Goal: Download file/media

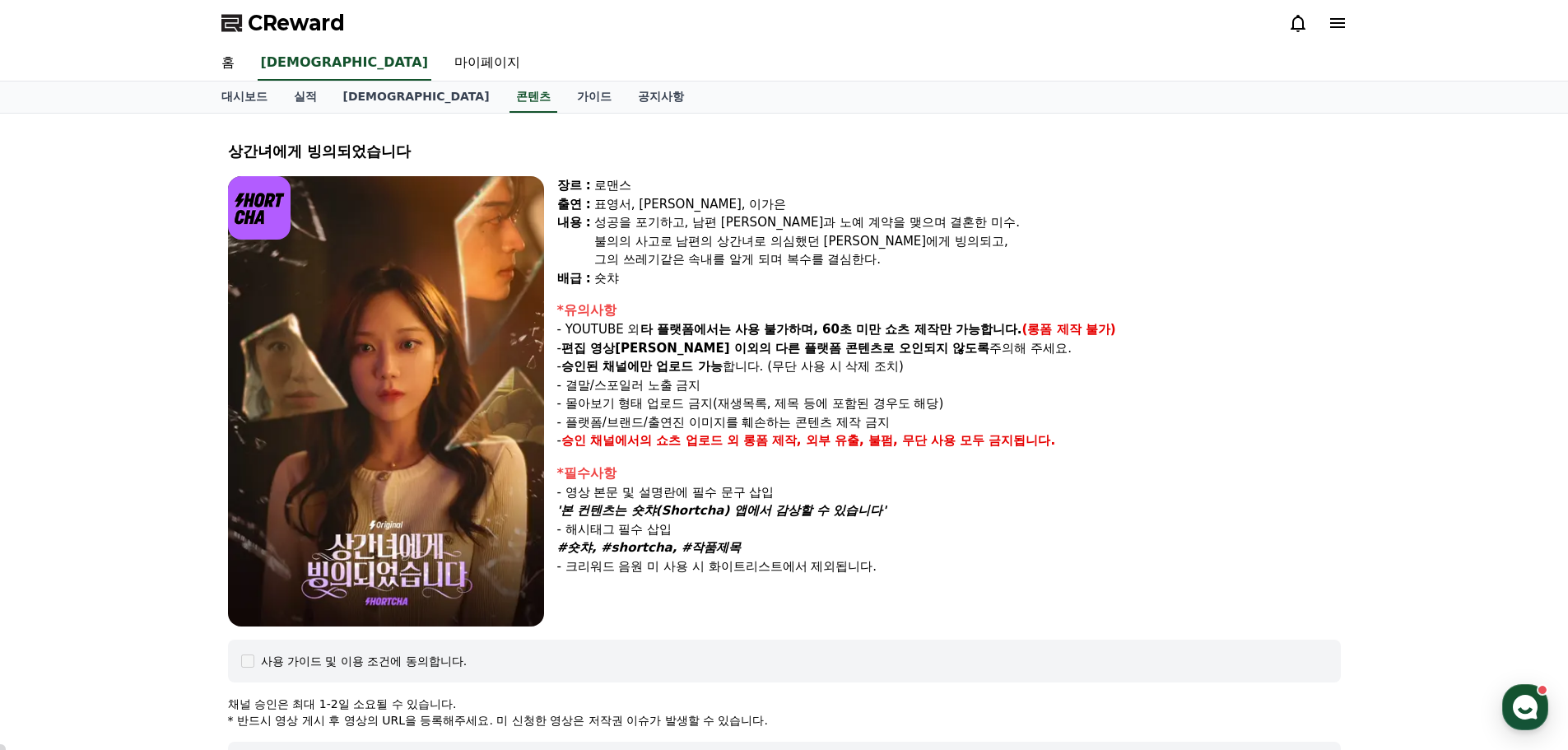
select select
click at [510, 99] on link "콘텐츠" at bounding box center [534, 97] width 48 height 31
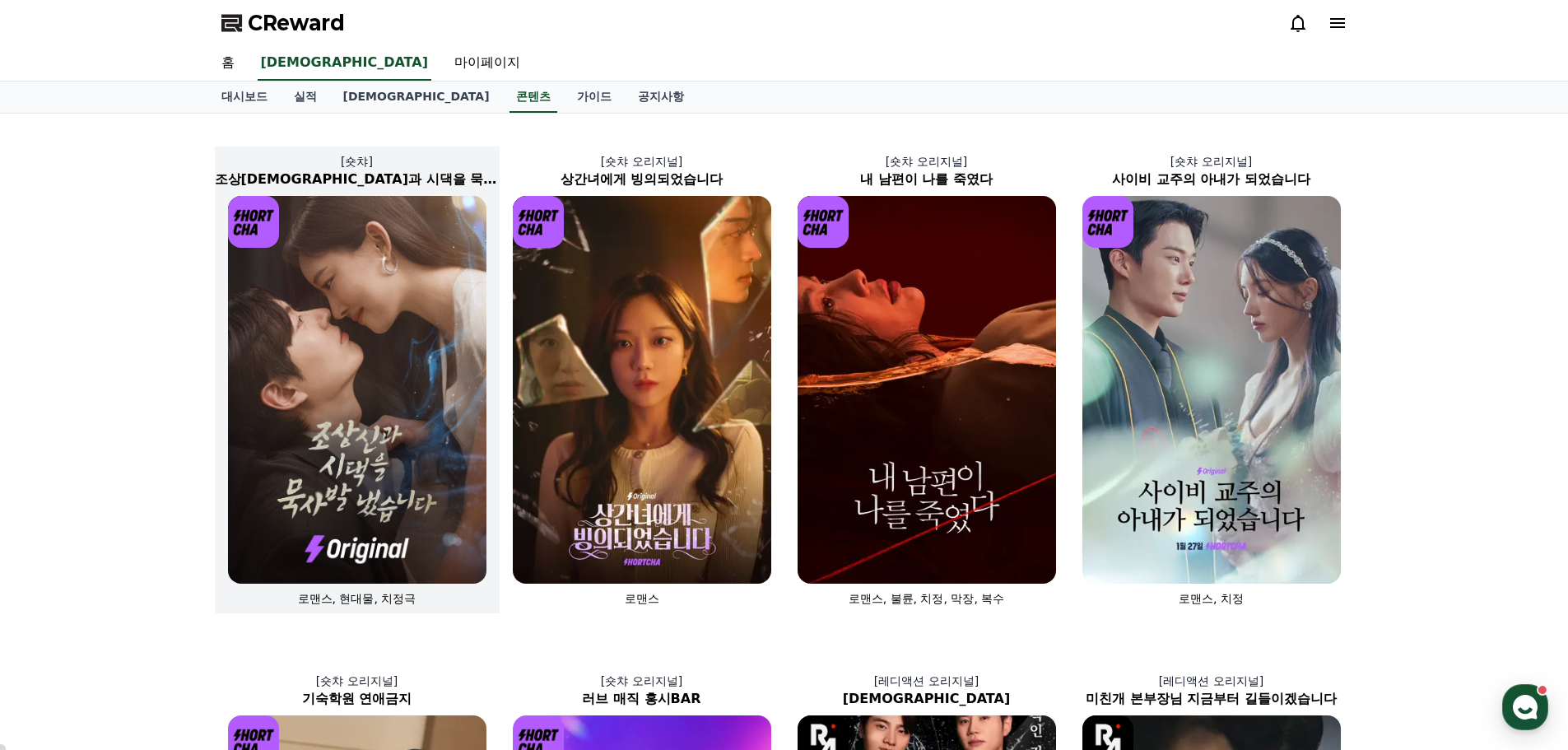
click at [331, 324] on img at bounding box center [358, 389] width 259 height 387
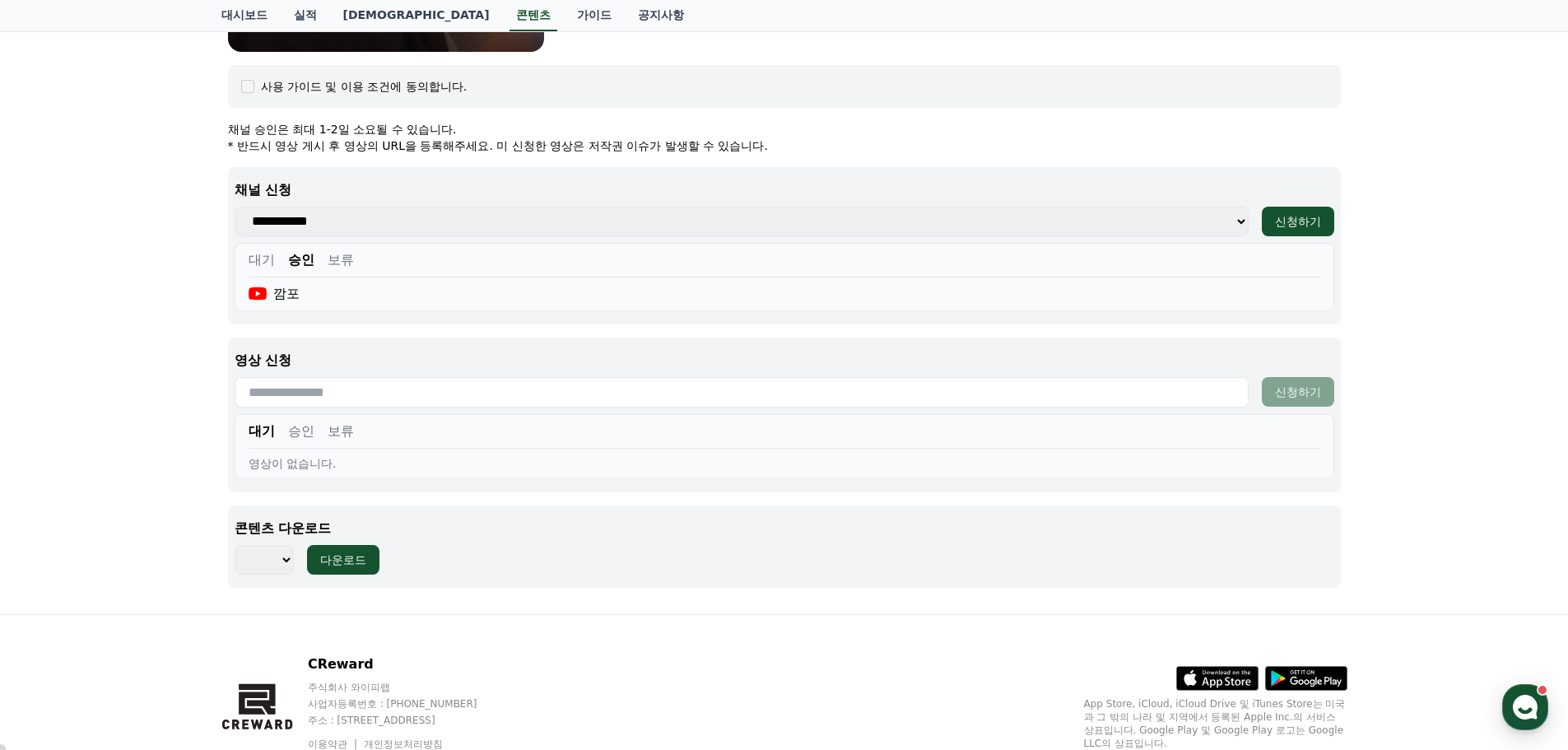
scroll to position [662, 0]
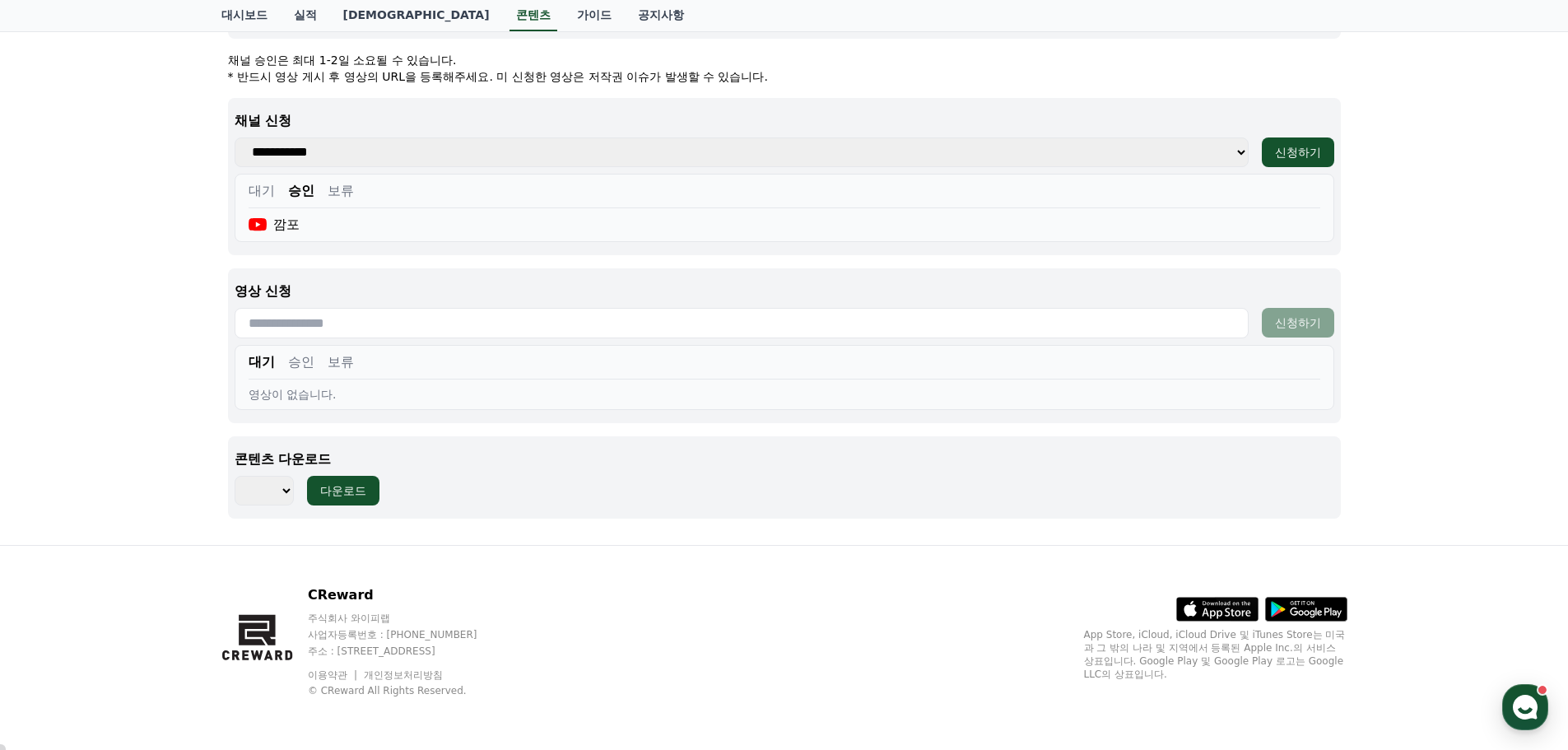
click at [279, 494] on select "*** *** *** *** *** *** *** *** *** *** *** *** *** *** *** *** *** *** *** ***…" at bounding box center [265, 490] width 59 height 30
select select "**********"
click at [235, 476] on select "*** *** *** *** *** *** *** *** *** *** *** *** *** *** *** *** *** *** *** ***…" at bounding box center [265, 490] width 59 height 30
click at [357, 498] on div "다운로드" at bounding box center [343, 490] width 46 height 16
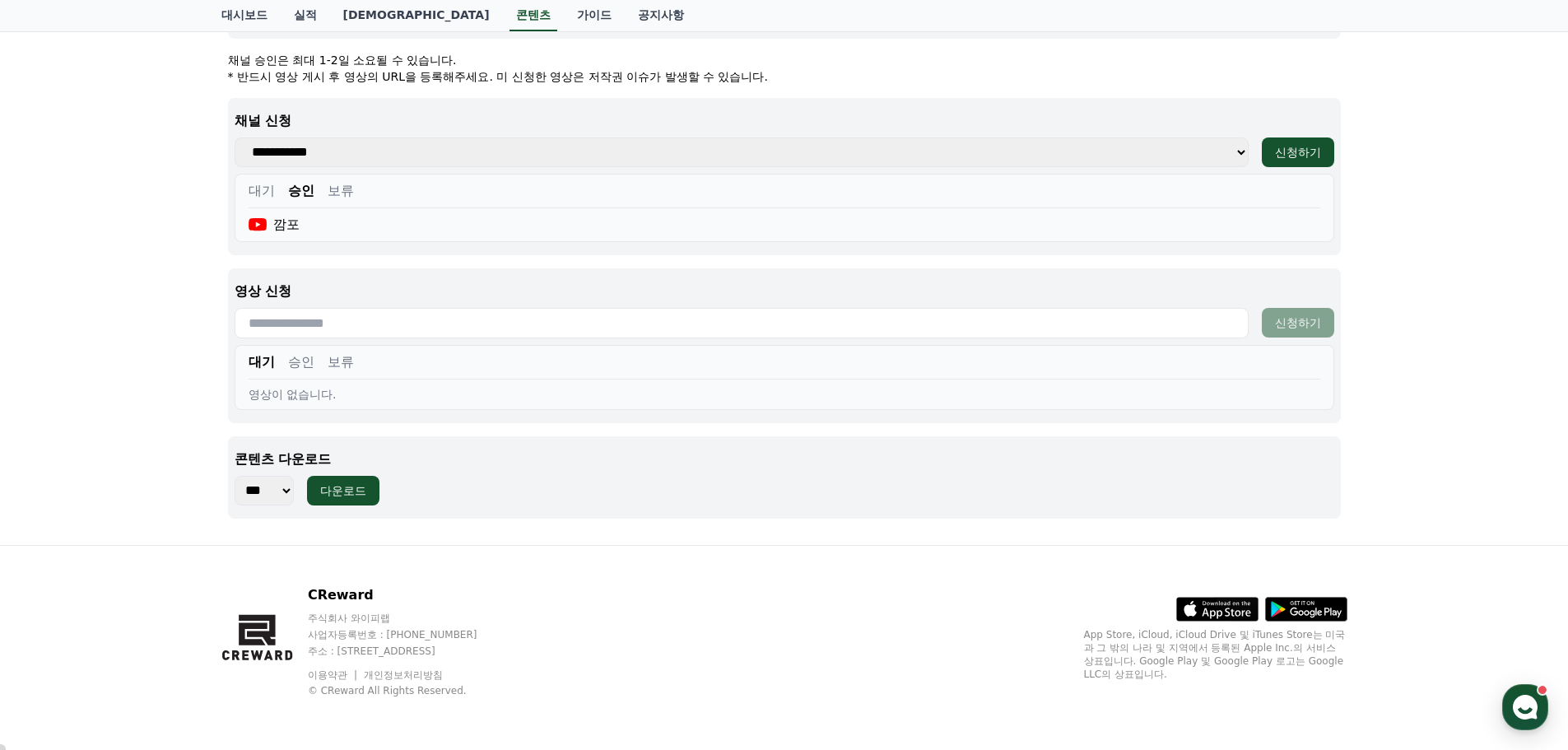
click at [350, 17] on link "[DEMOGRAPHIC_DATA]" at bounding box center [417, 15] width 173 height 31
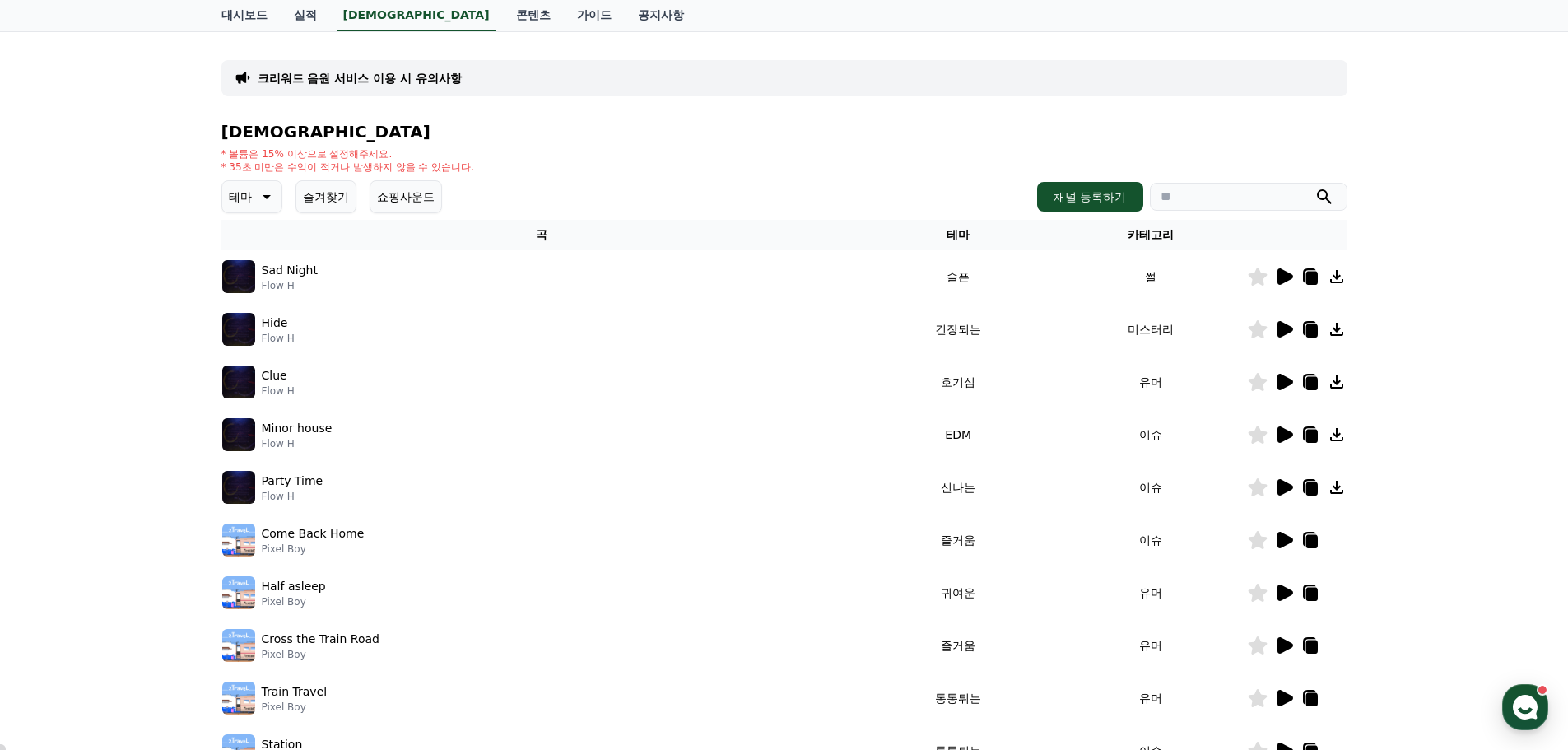
scroll to position [365, 0]
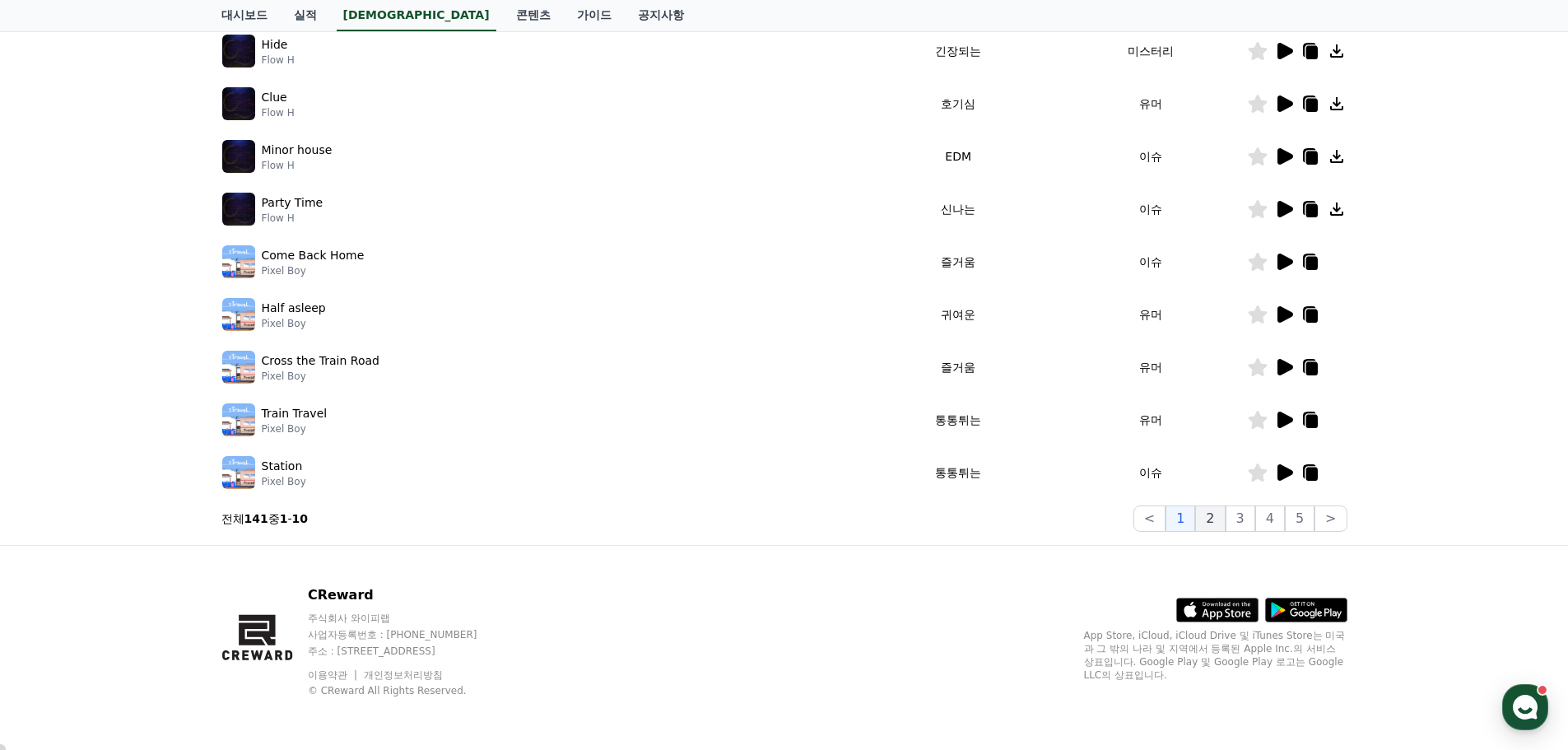
click at [1225, 523] on button "2" at bounding box center [1209, 519] width 29 height 27
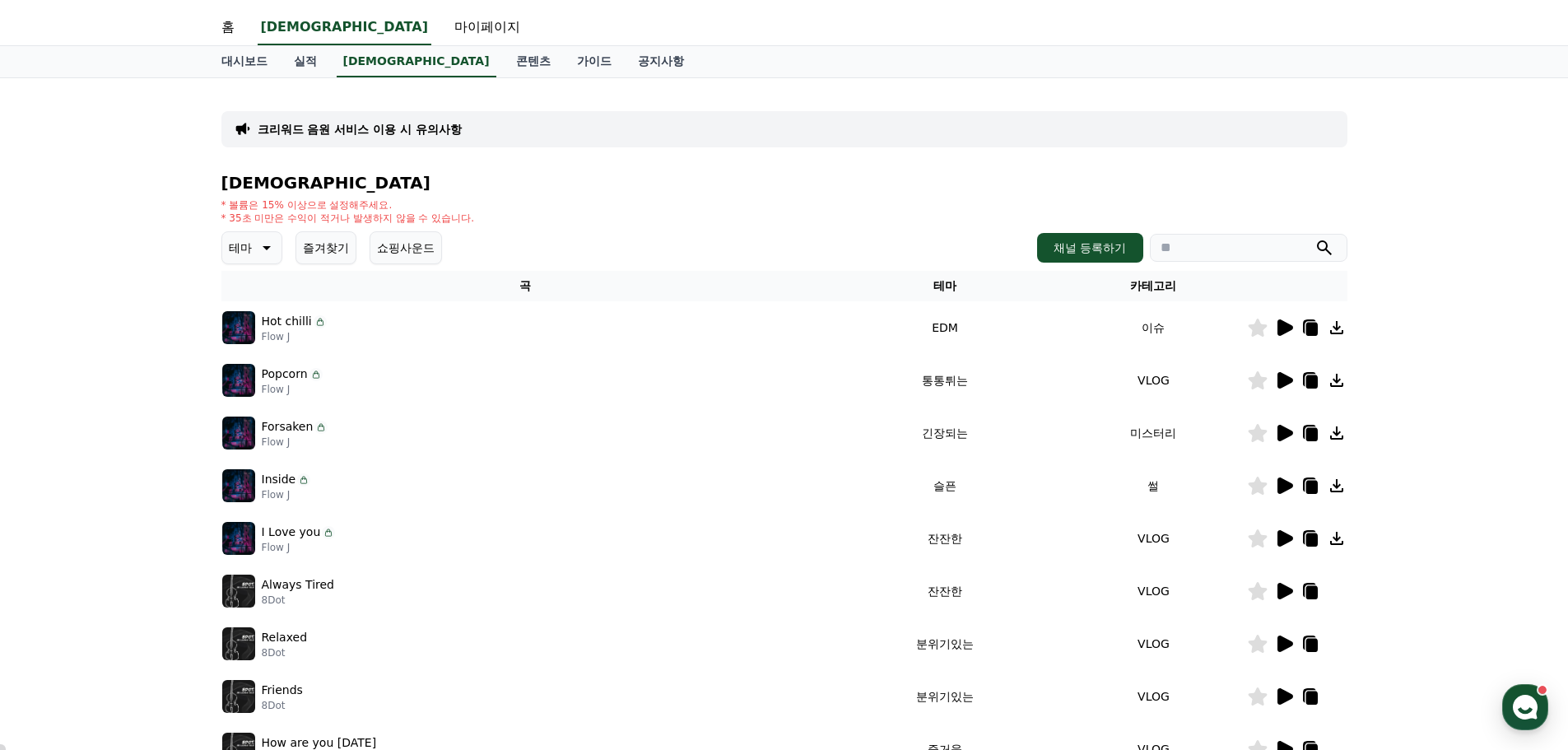
scroll to position [200, 0]
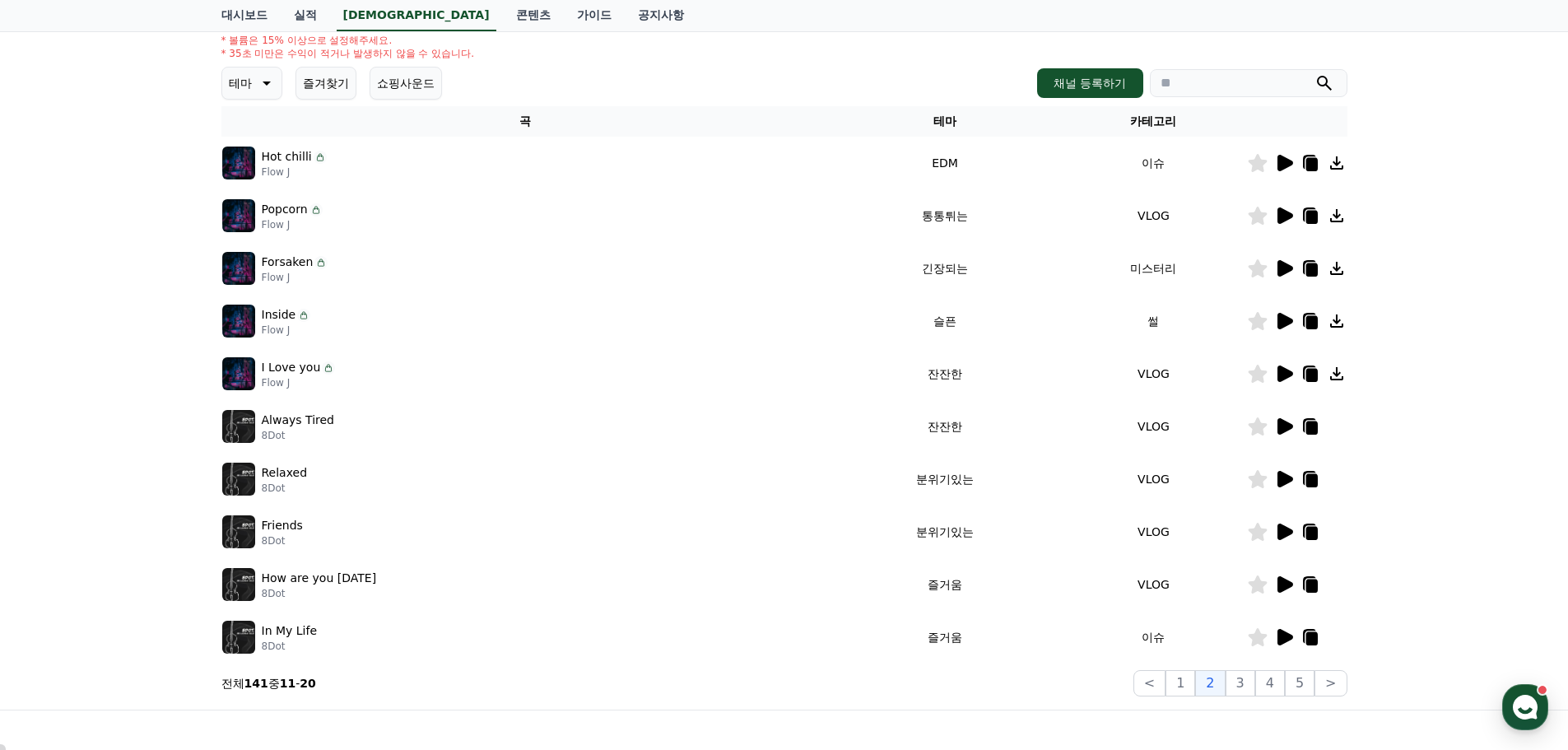
click at [1284, 373] on icon at bounding box center [1285, 373] width 15 height 16
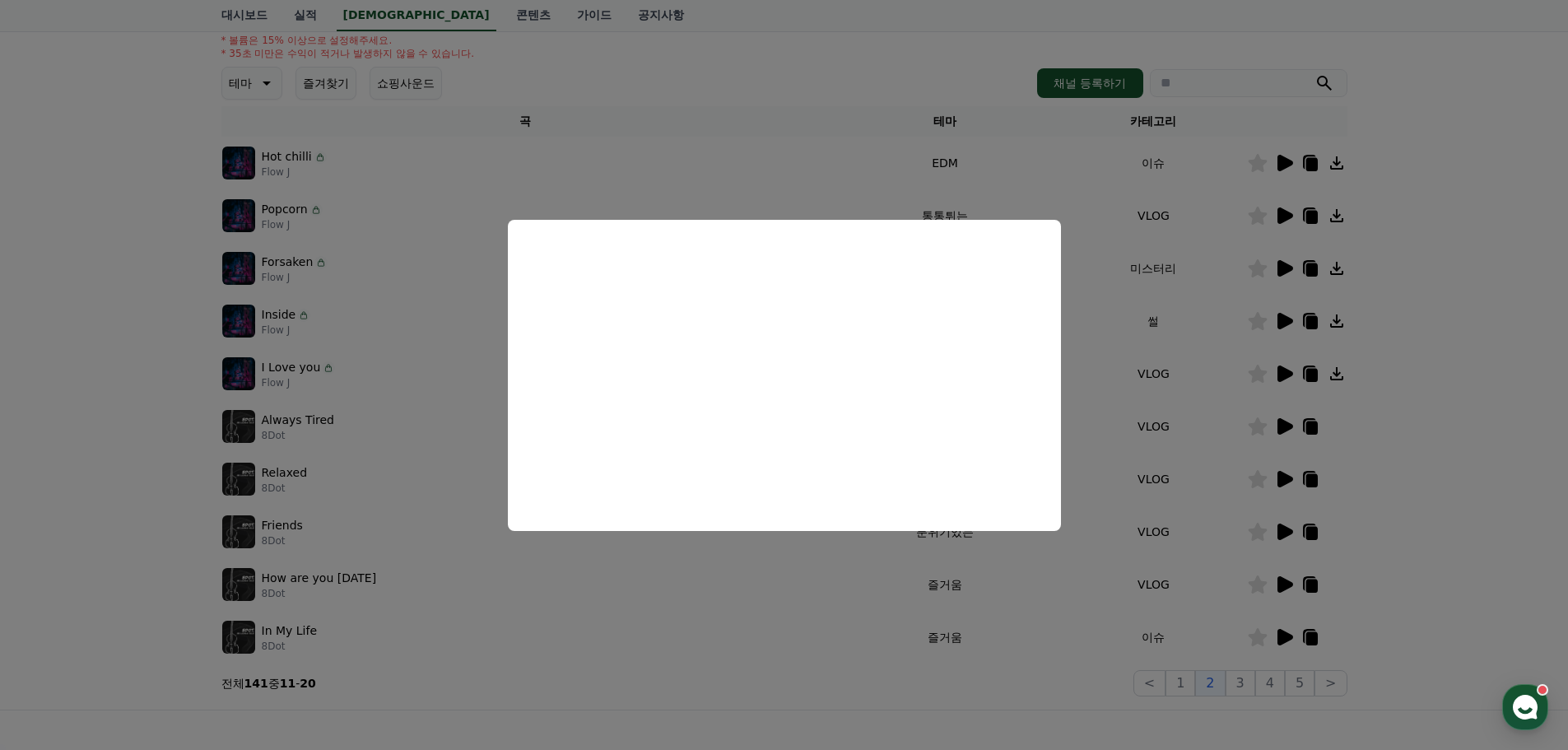
click at [682, 637] on button "close modal" at bounding box center [784, 375] width 1568 height 750
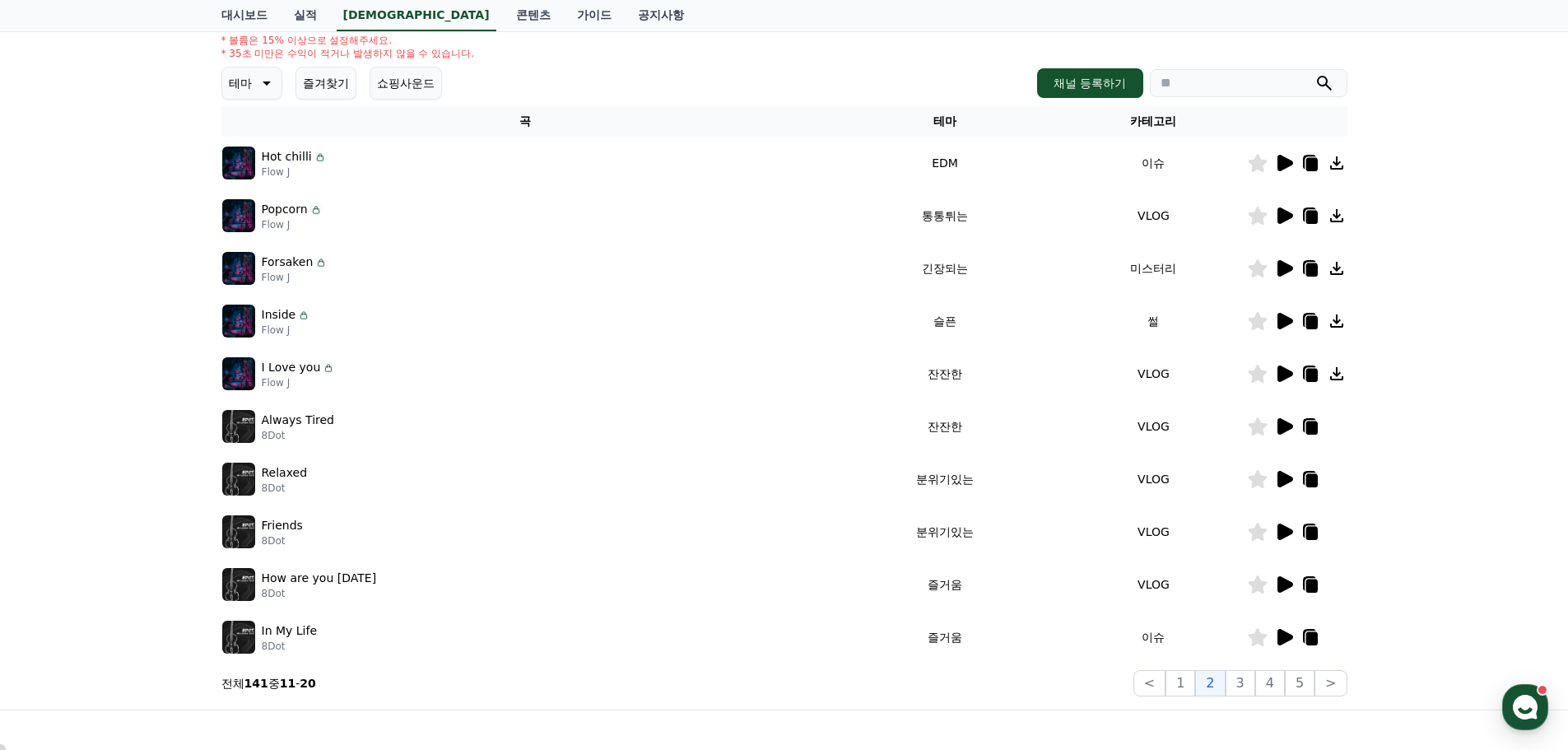
click at [1286, 582] on icon at bounding box center [1285, 584] width 15 height 16
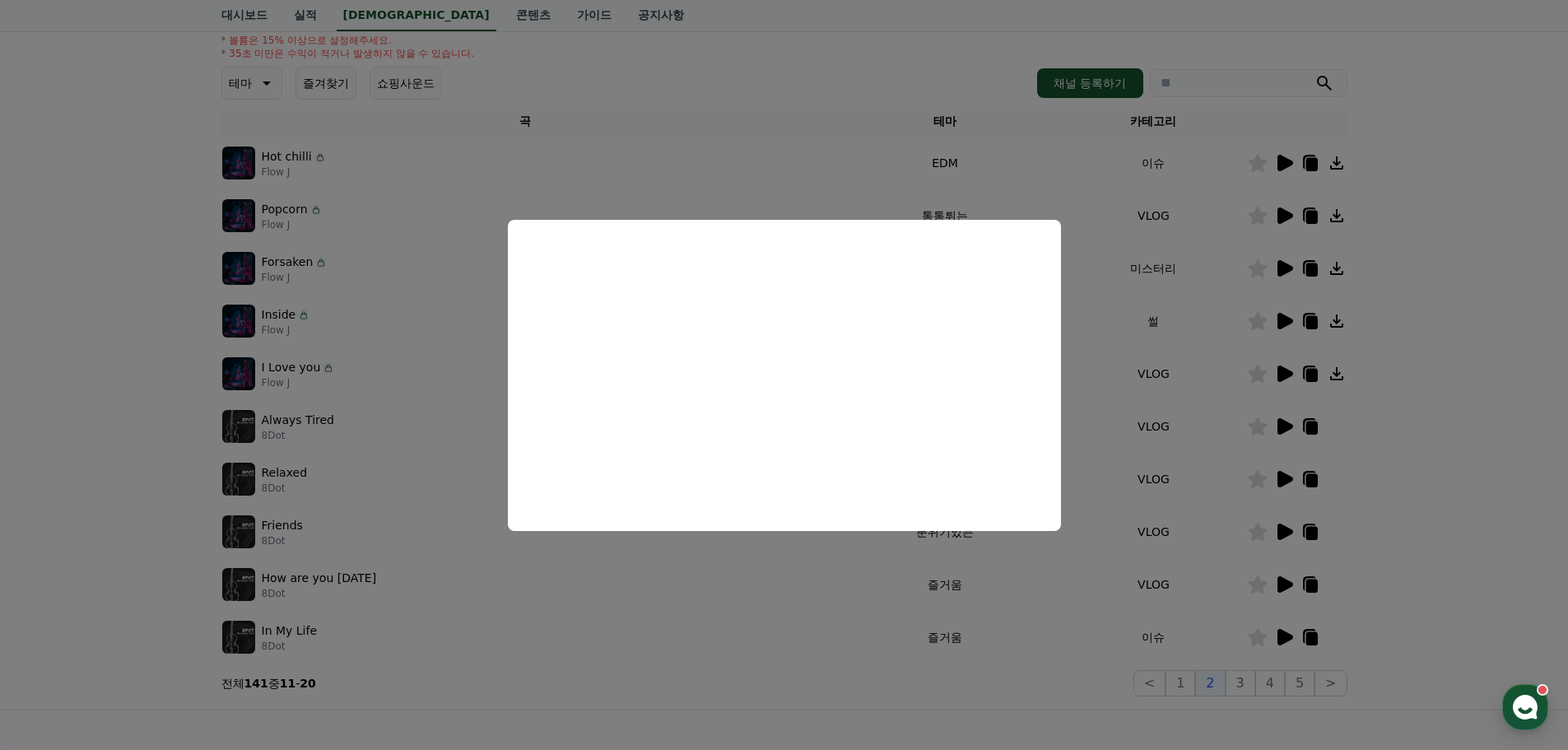
click at [1488, 464] on button "close modal" at bounding box center [784, 375] width 1568 height 750
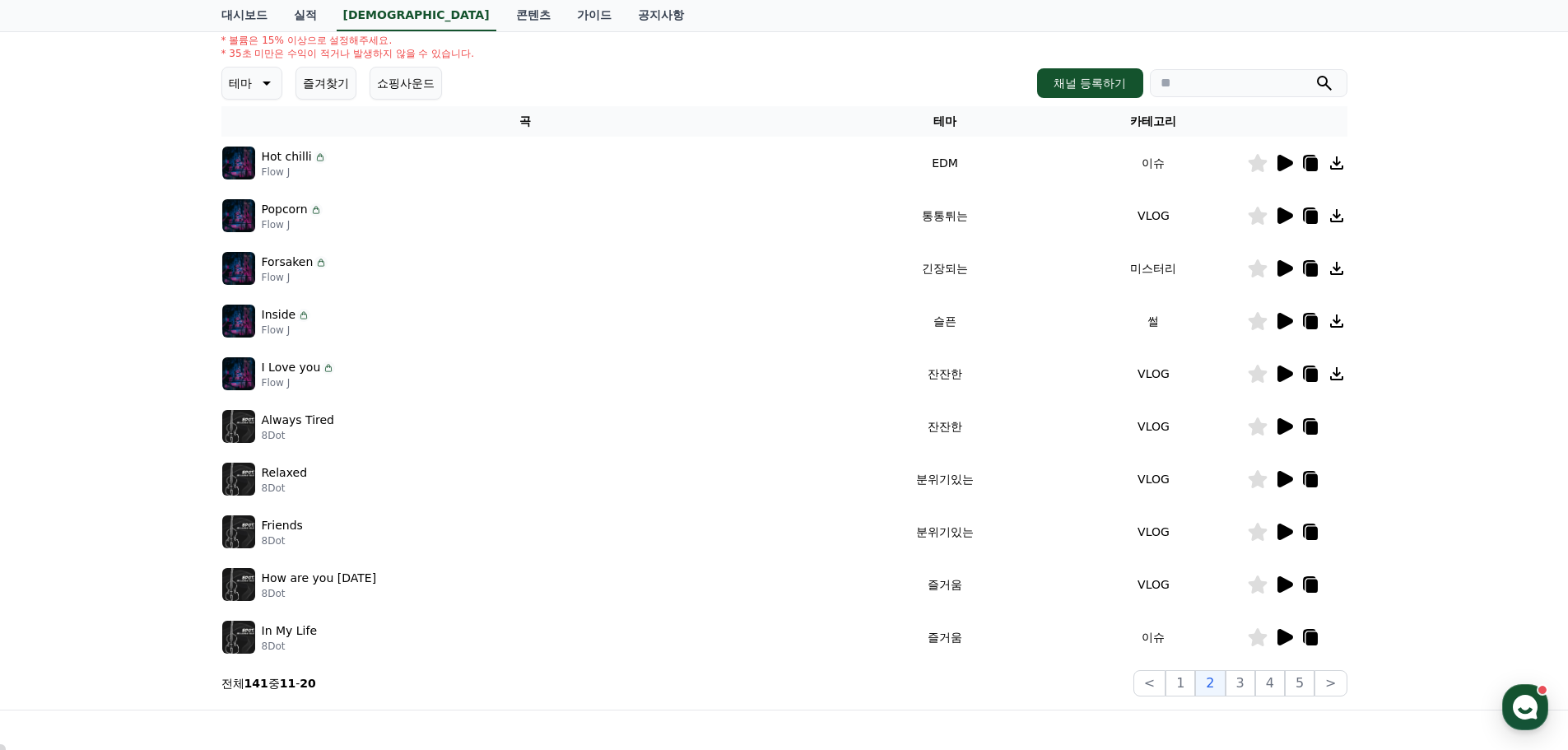
click at [1284, 164] on icon at bounding box center [1285, 163] width 15 height 16
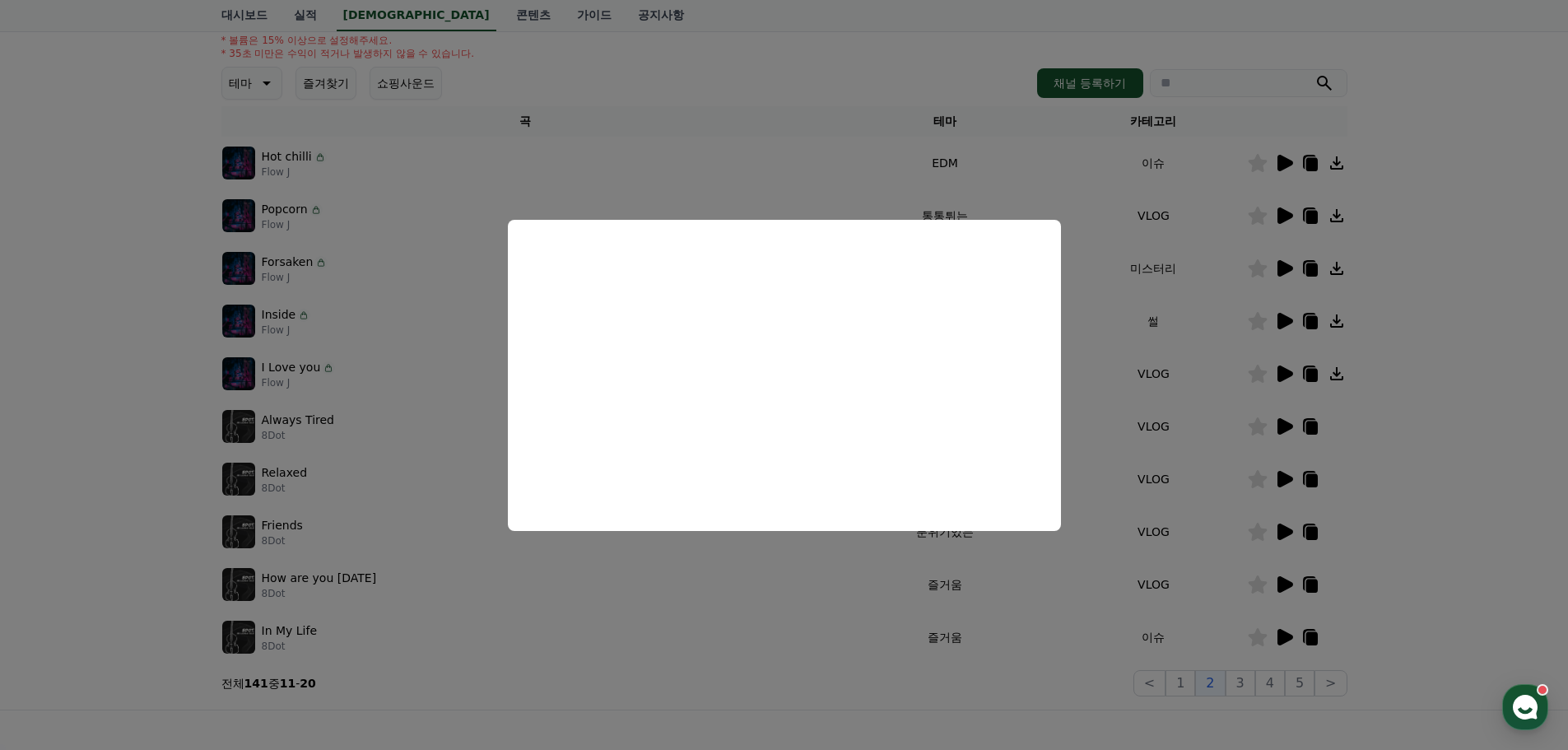
click at [1427, 465] on button "close modal" at bounding box center [784, 375] width 1568 height 750
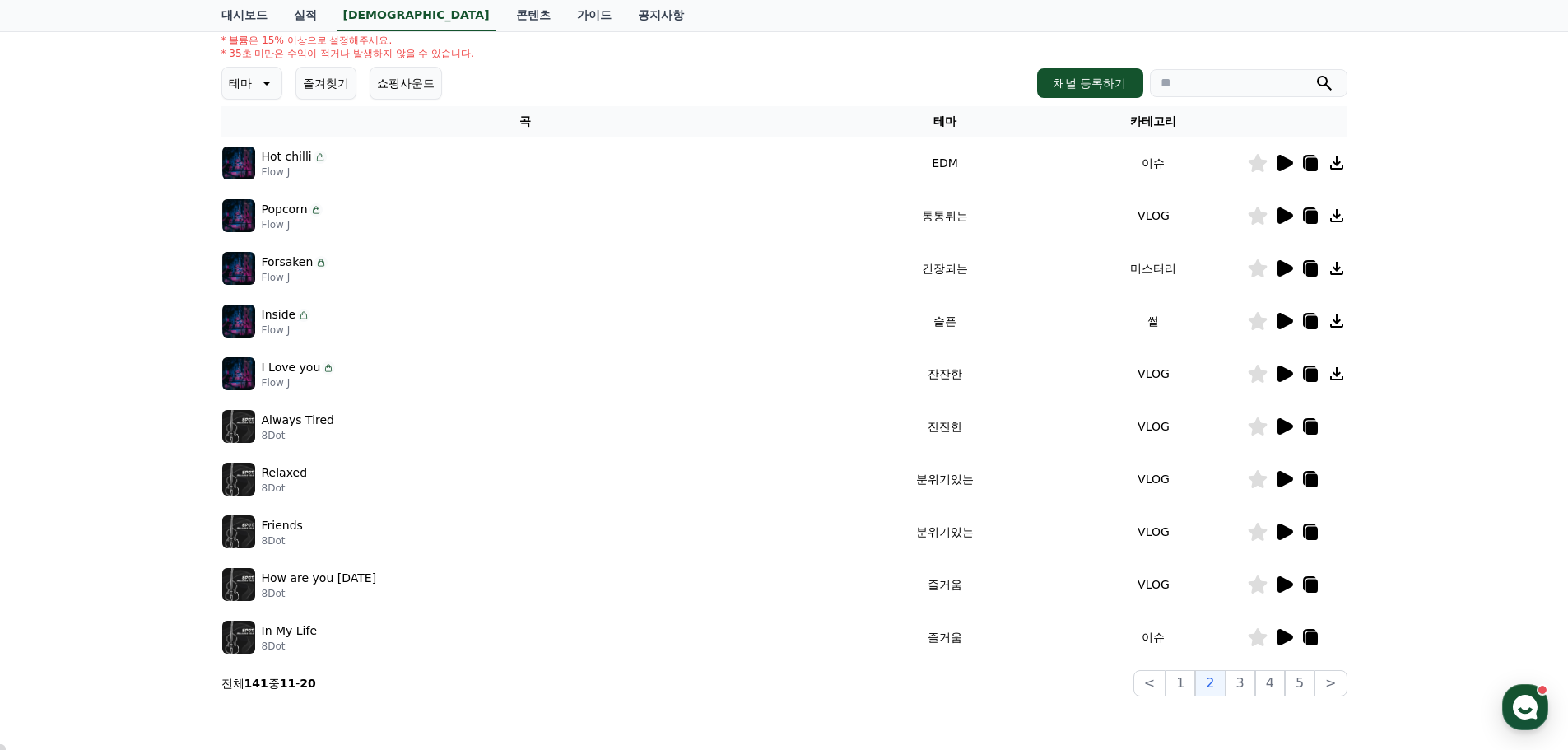
click at [1292, 217] on icon at bounding box center [1285, 215] width 15 height 16
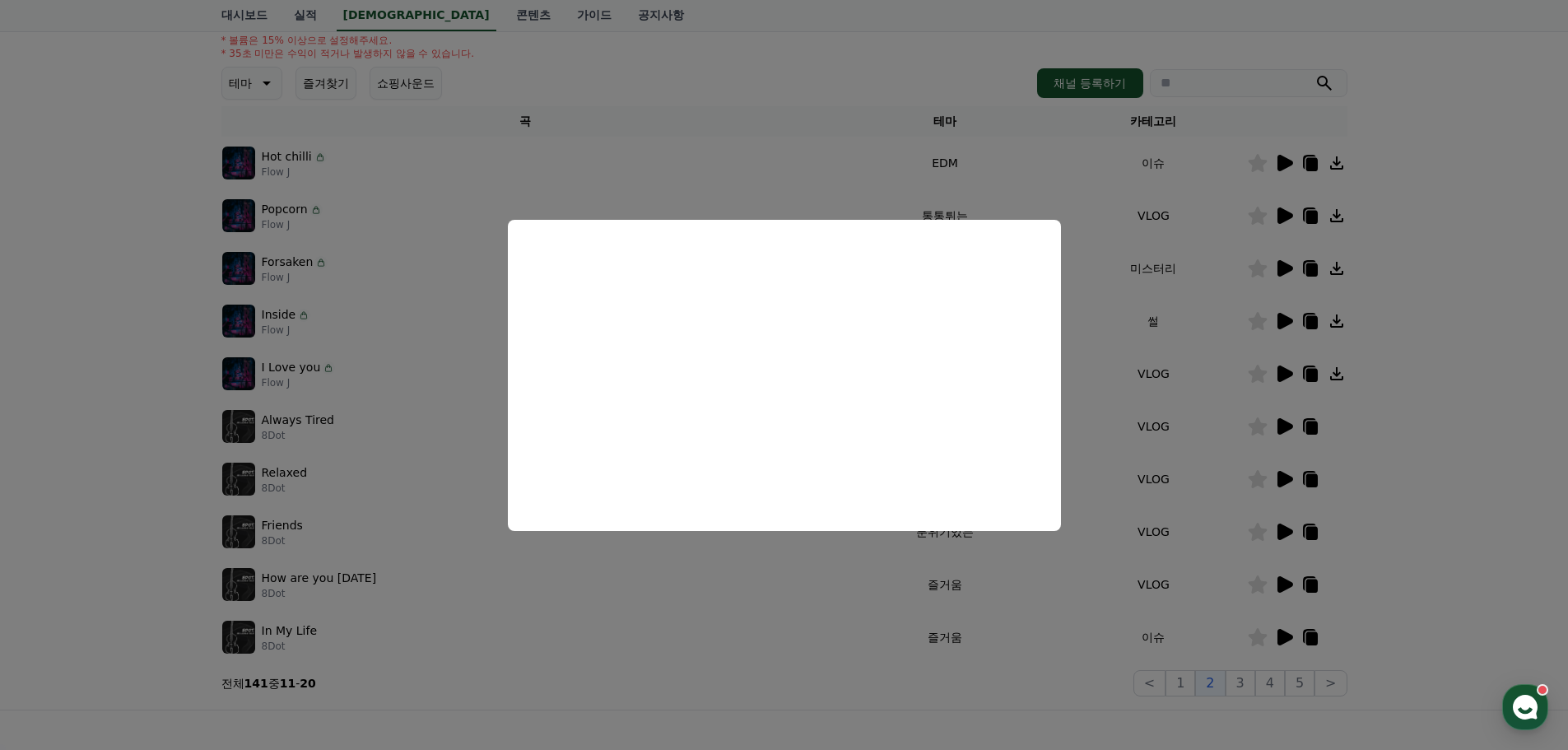
click at [1453, 412] on button "close modal" at bounding box center [784, 375] width 1568 height 750
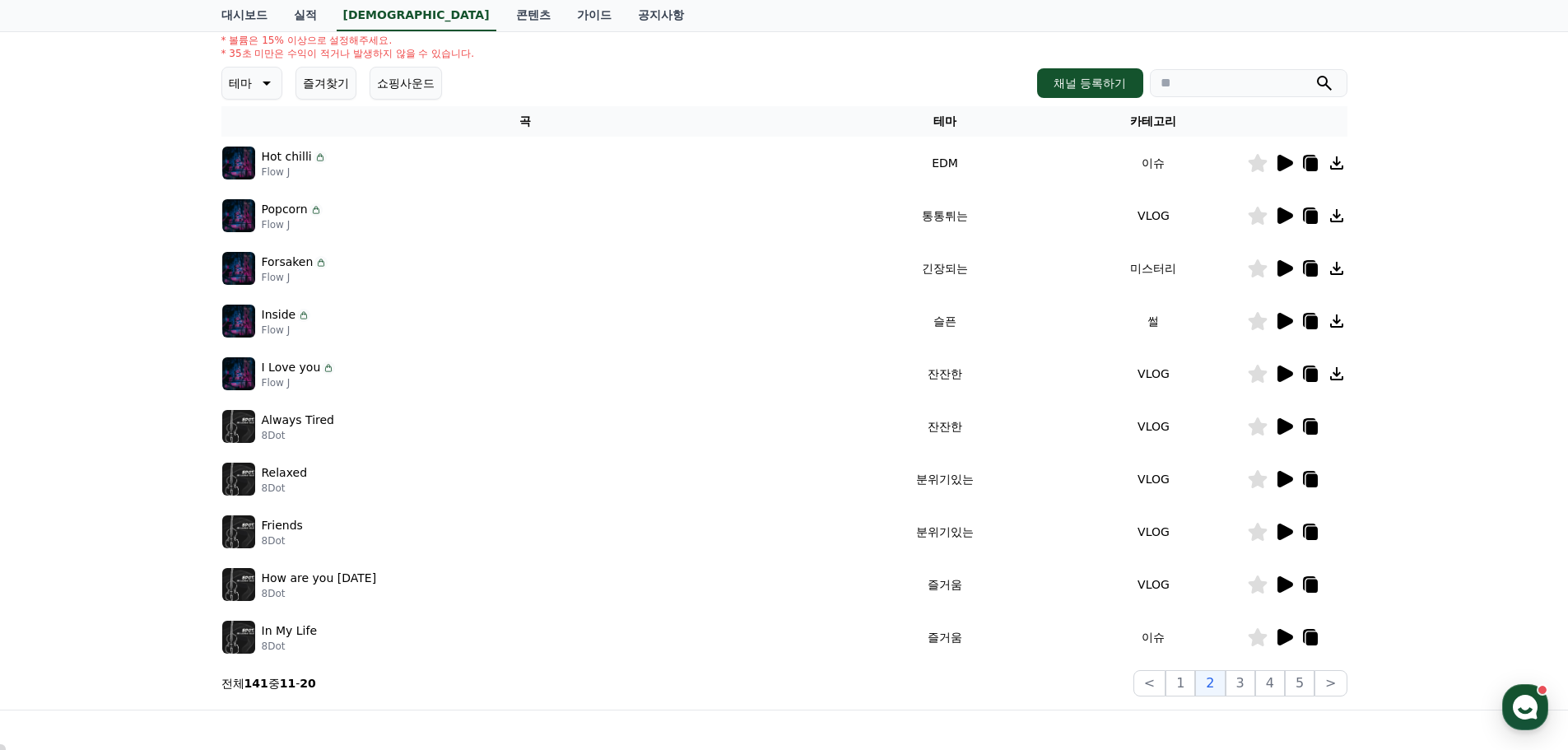
click at [1282, 274] on icon at bounding box center [1285, 267] width 15 height 16
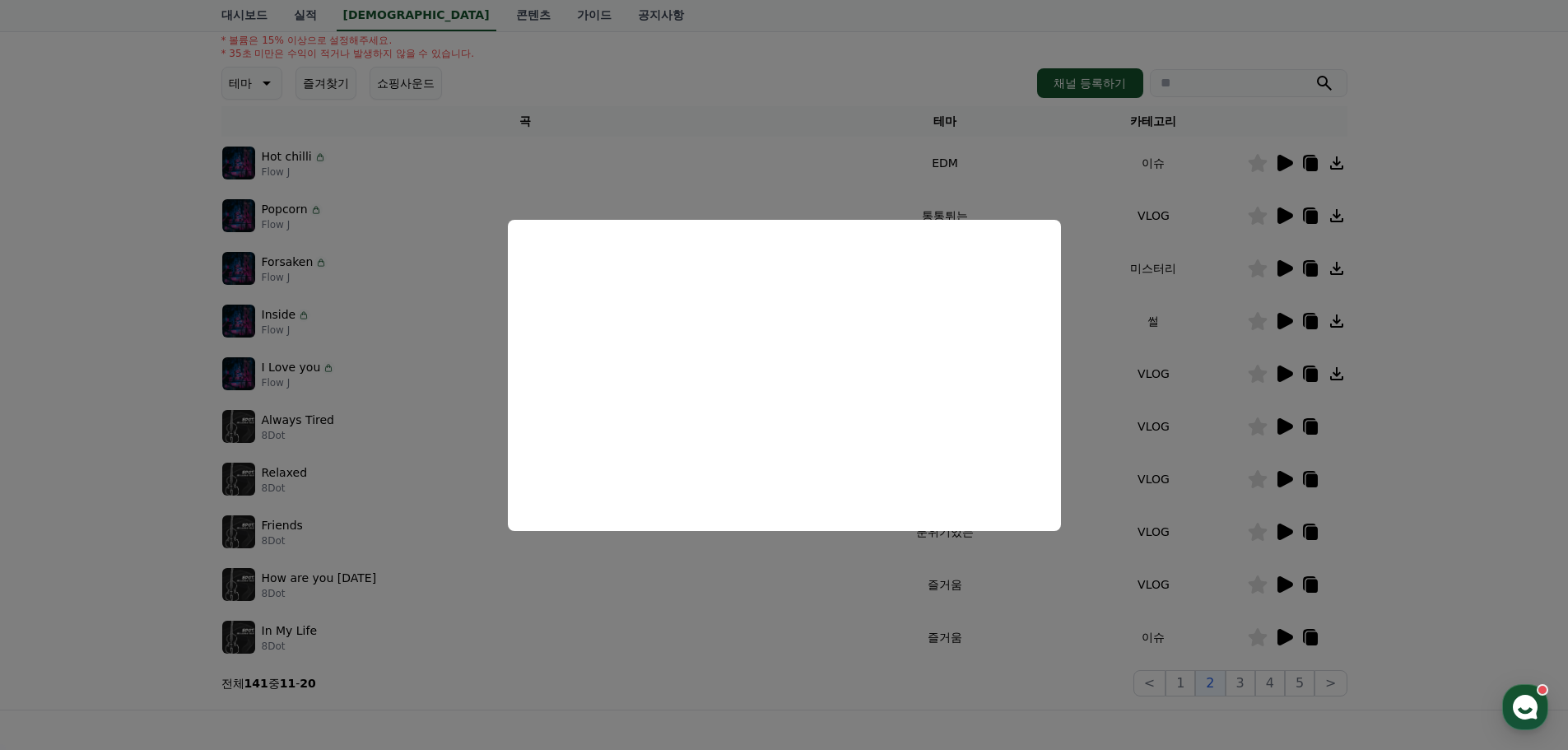
click at [1411, 322] on button "close modal" at bounding box center [784, 375] width 1568 height 750
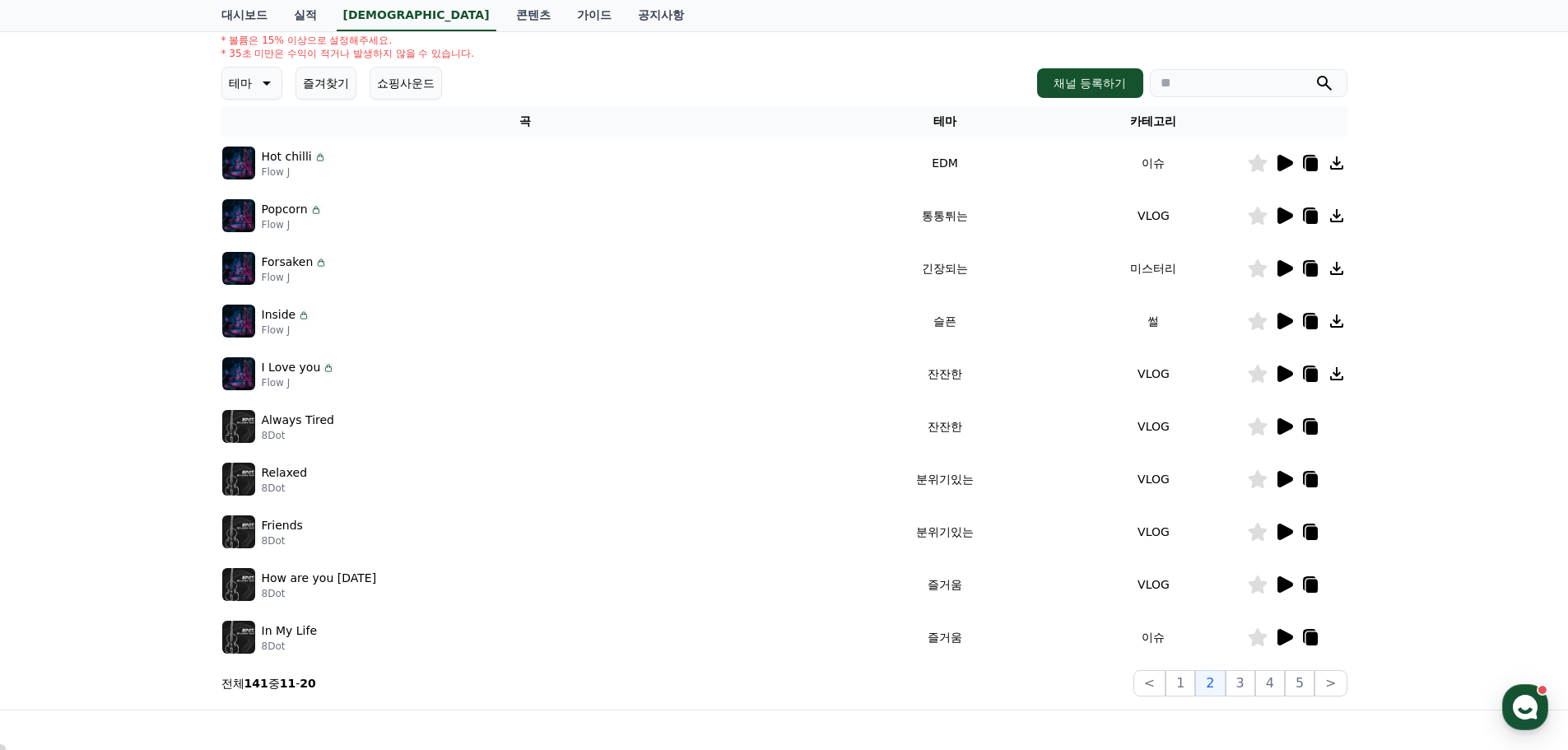
click at [1288, 316] on icon at bounding box center [1284, 321] width 20 height 20
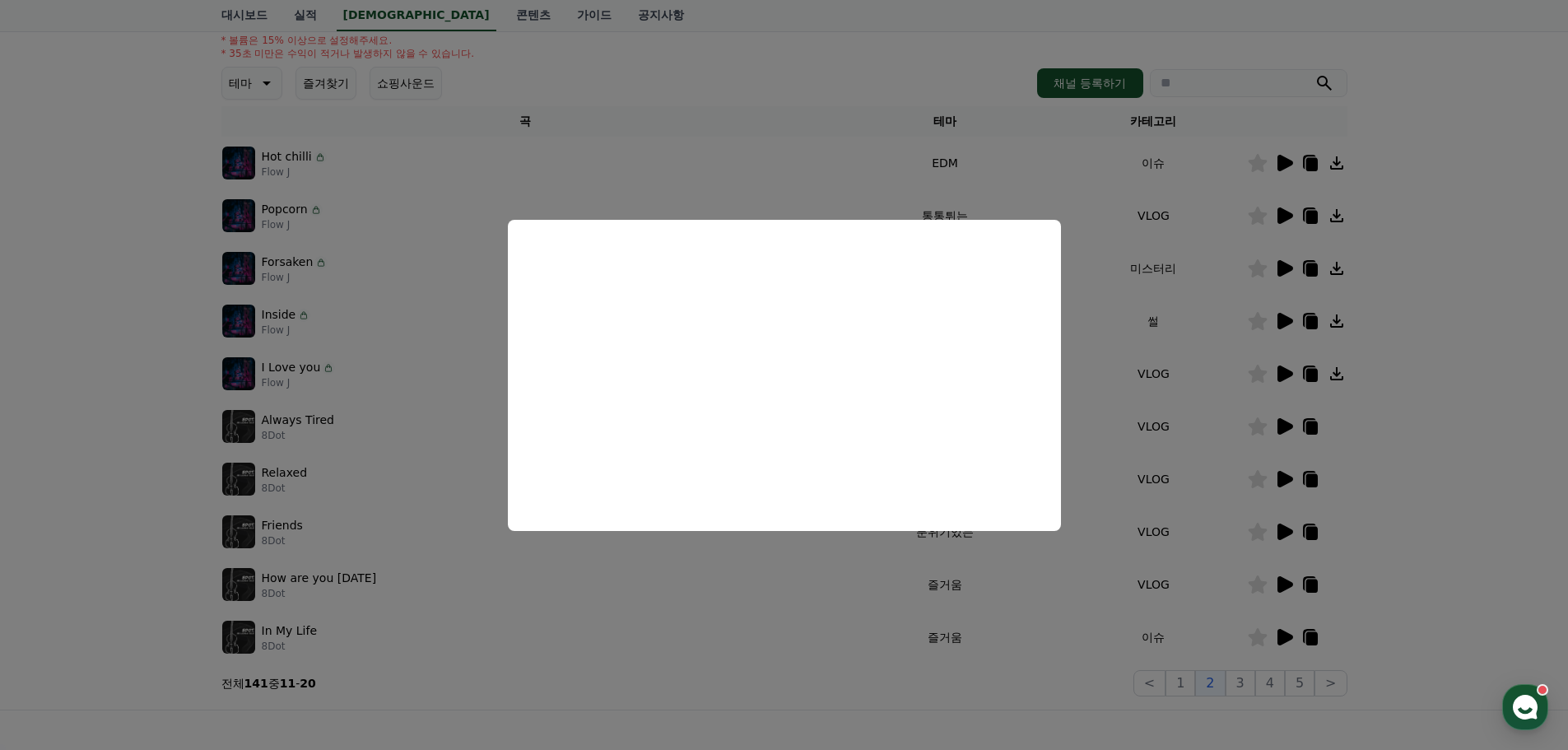
click at [1464, 467] on button "close modal" at bounding box center [784, 375] width 1568 height 750
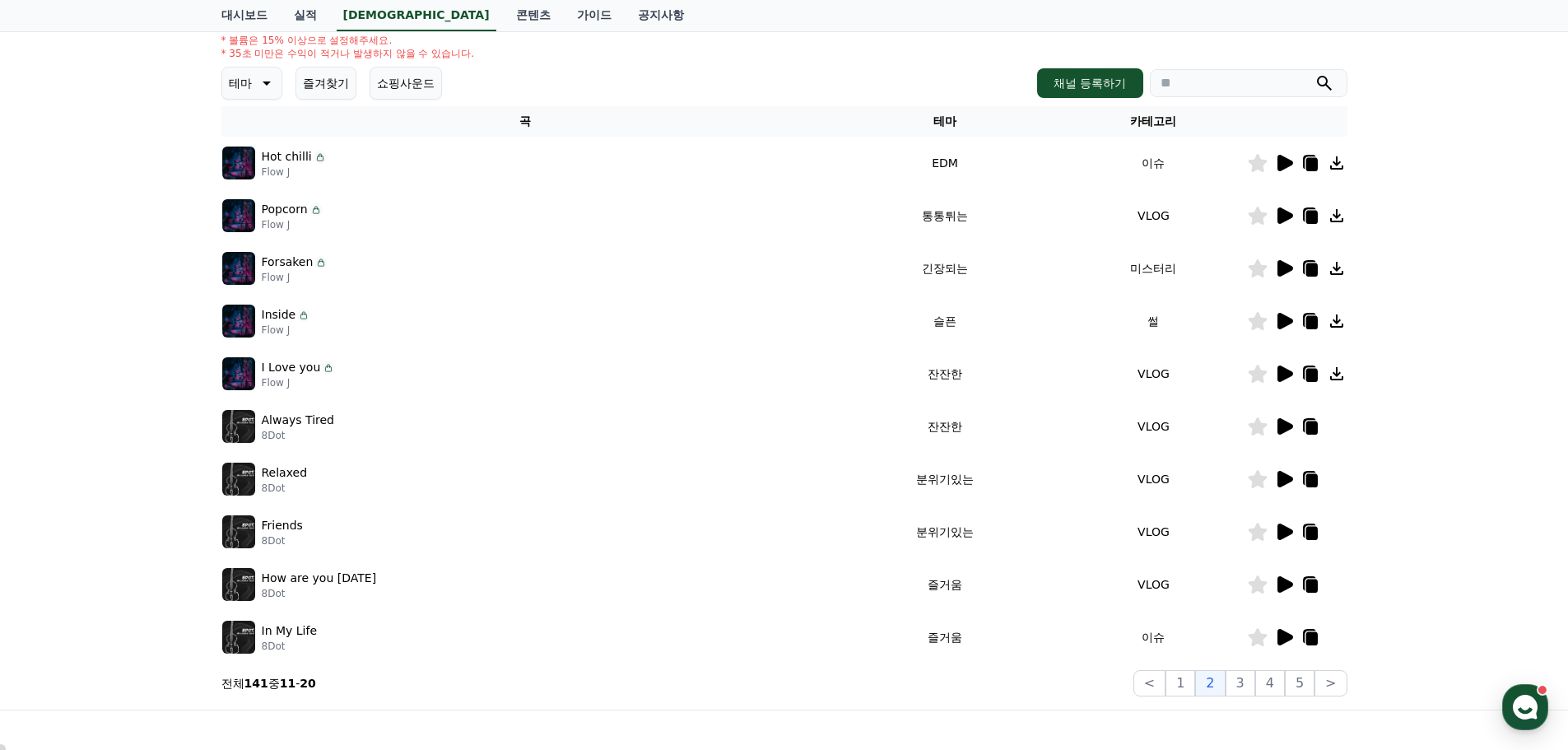
click at [270, 89] on icon at bounding box center [265, 83] width 20 height 20
click at [248, 158] on button "슬픈" at bounding box center [242, 149] width 36 height 36
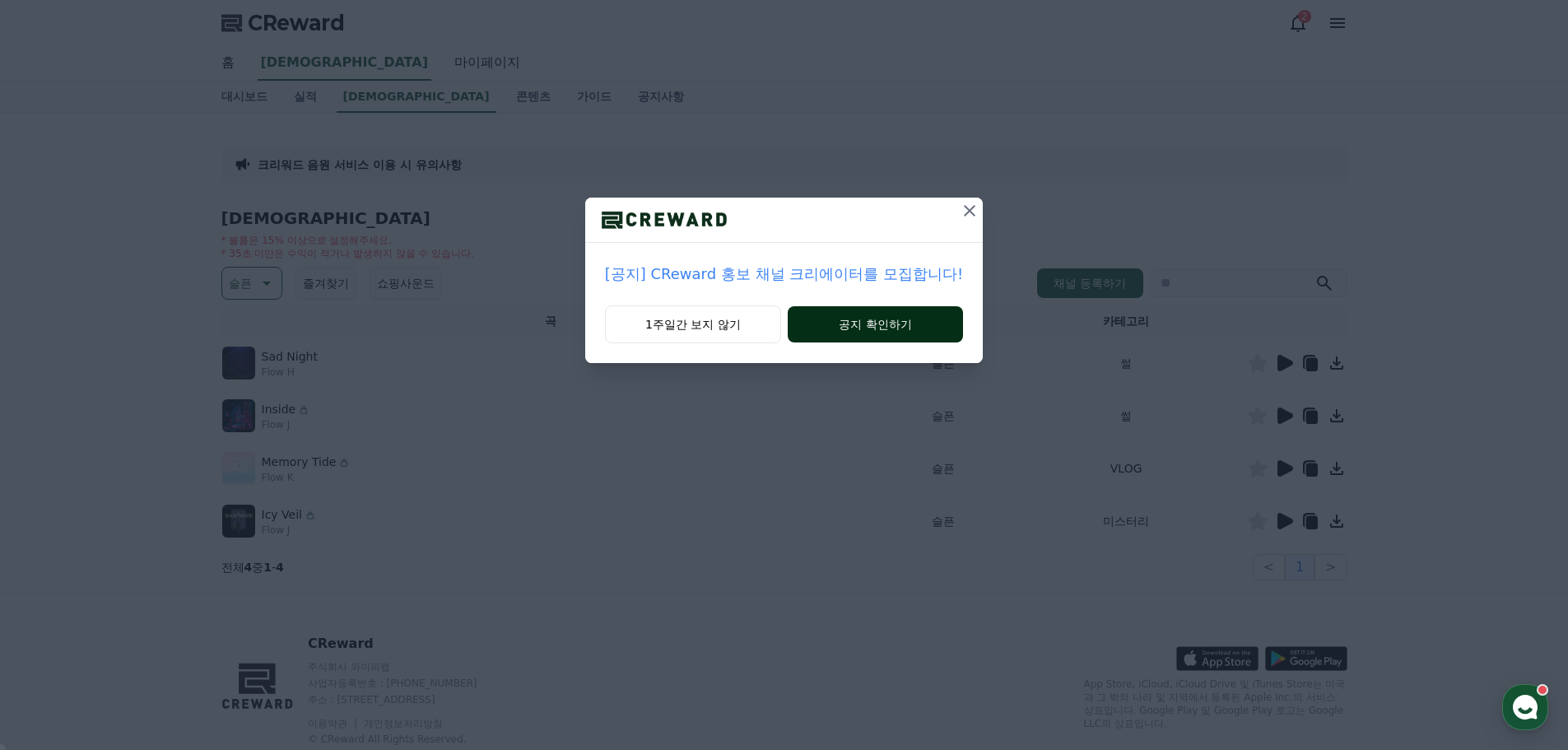
click at [870, 331] on button "공지 확인하기" at bounding box center [875, 325] width 175 height 36
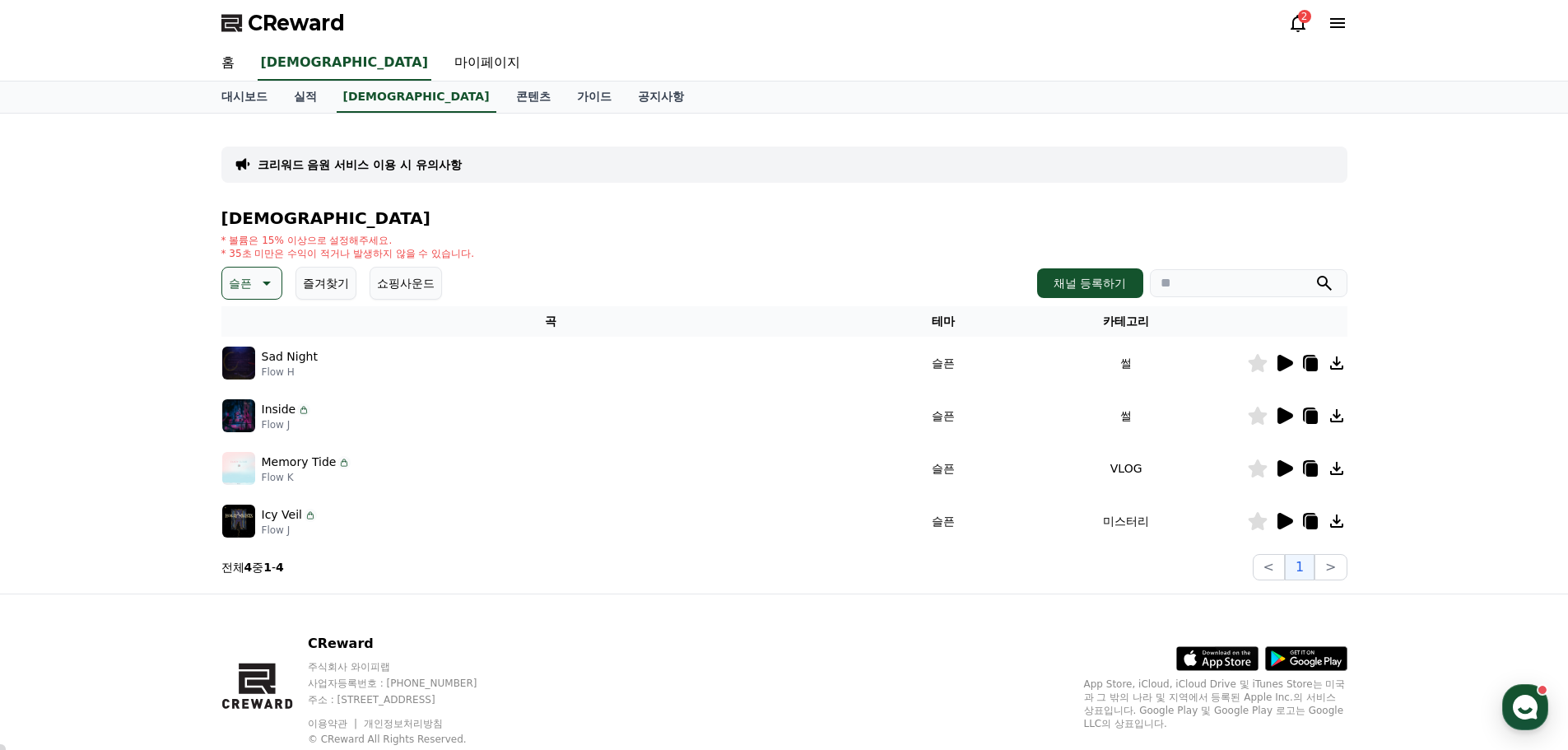
click at [1282, 361] on icon at bounding box center [1285, 363] width 15 height 16
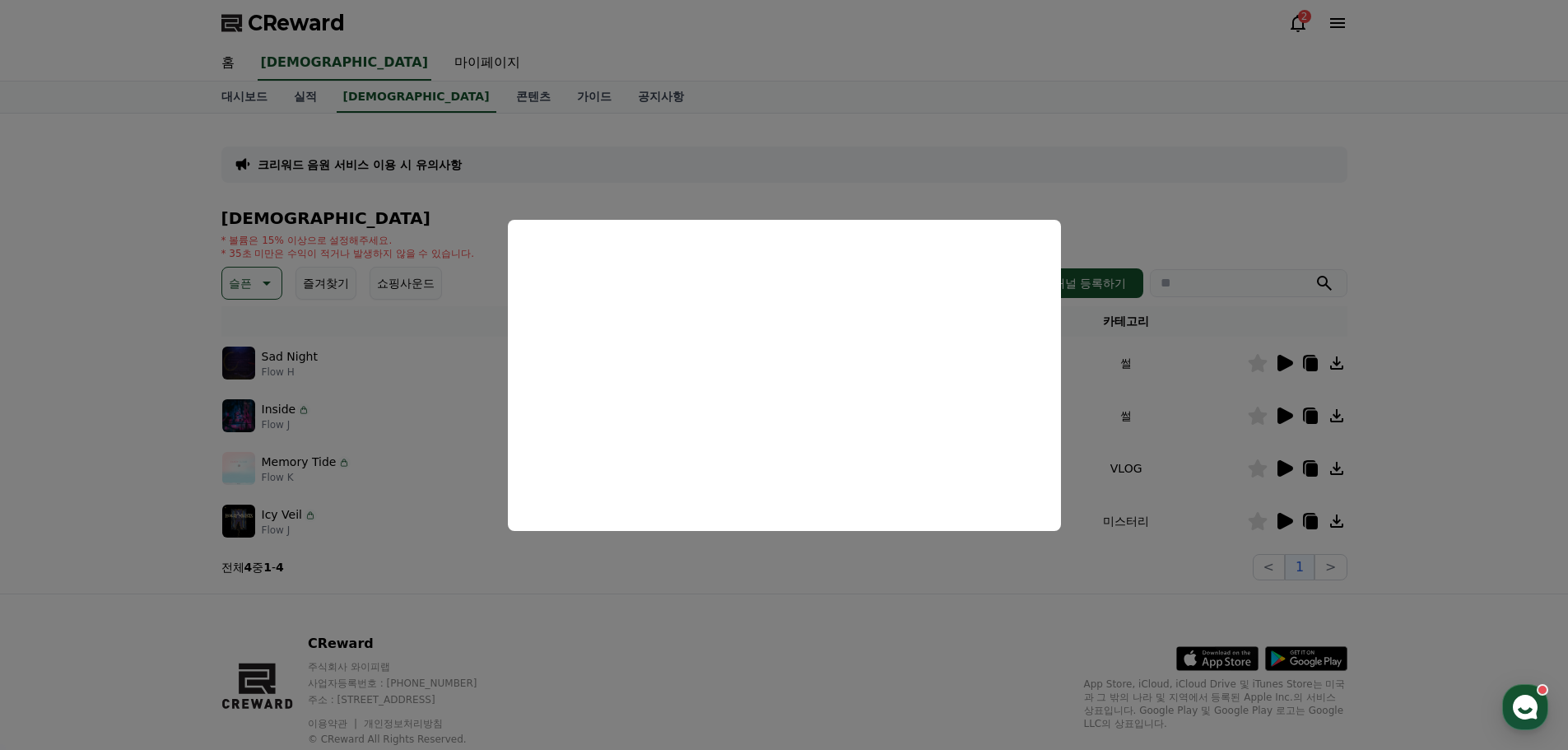
click at [1441, 212] on button "close modal" at bounding box center [784, 375] width 1568 height 750
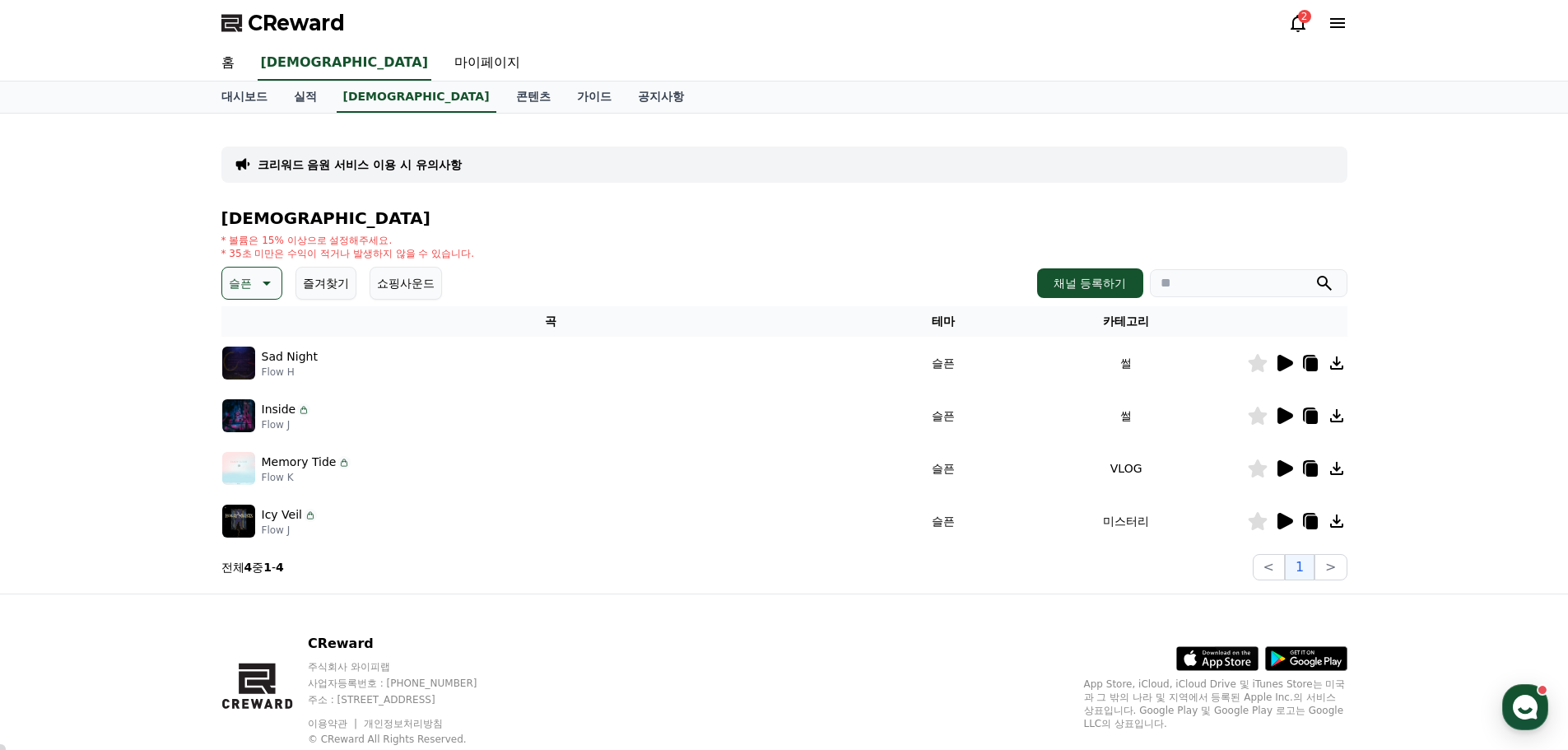
click at [1286, 467] on icon at bounding box center [1285, 468] width 15 height 16
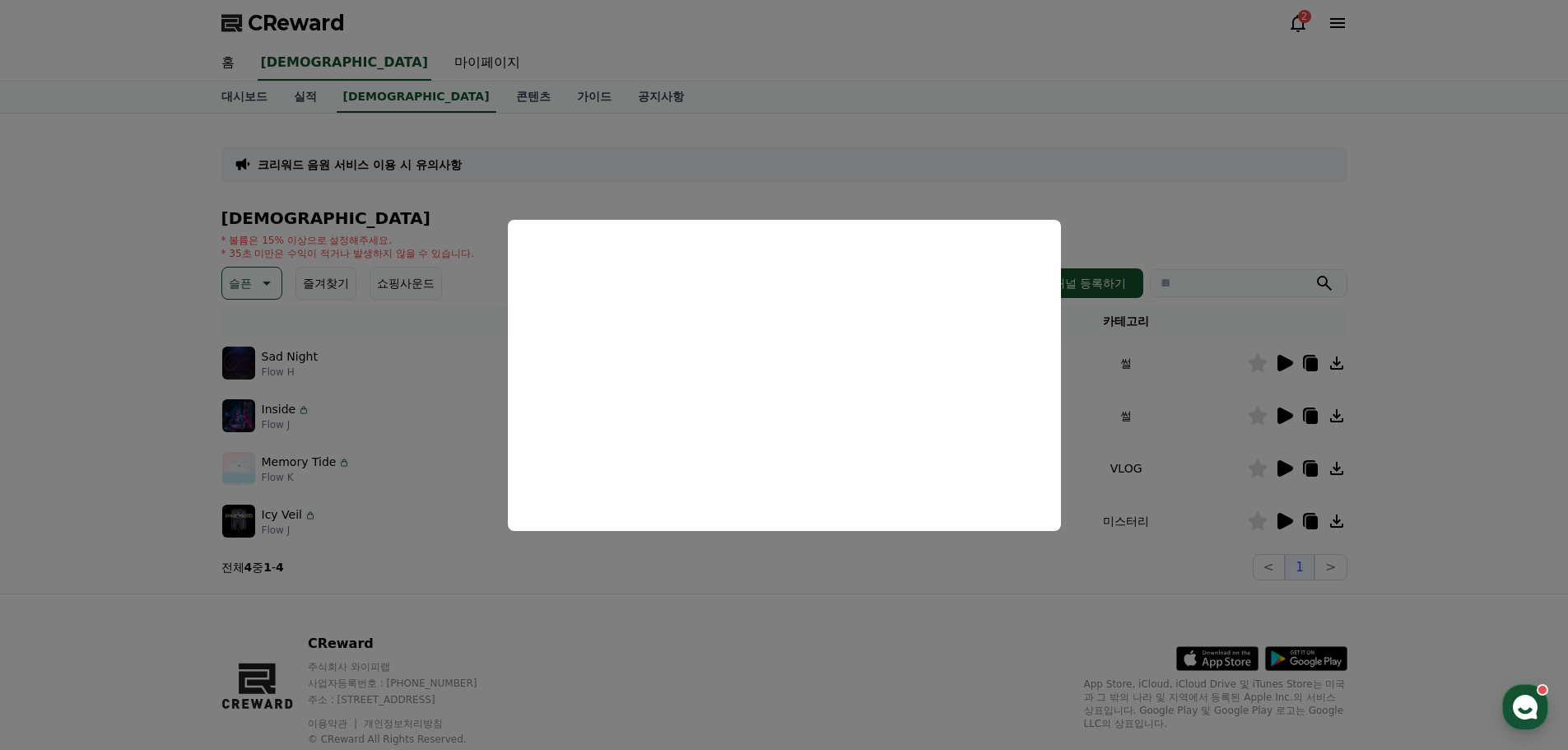
click at [1471, 339] on button "close modal" at bounding box center [784, 375] width 1568 height 750
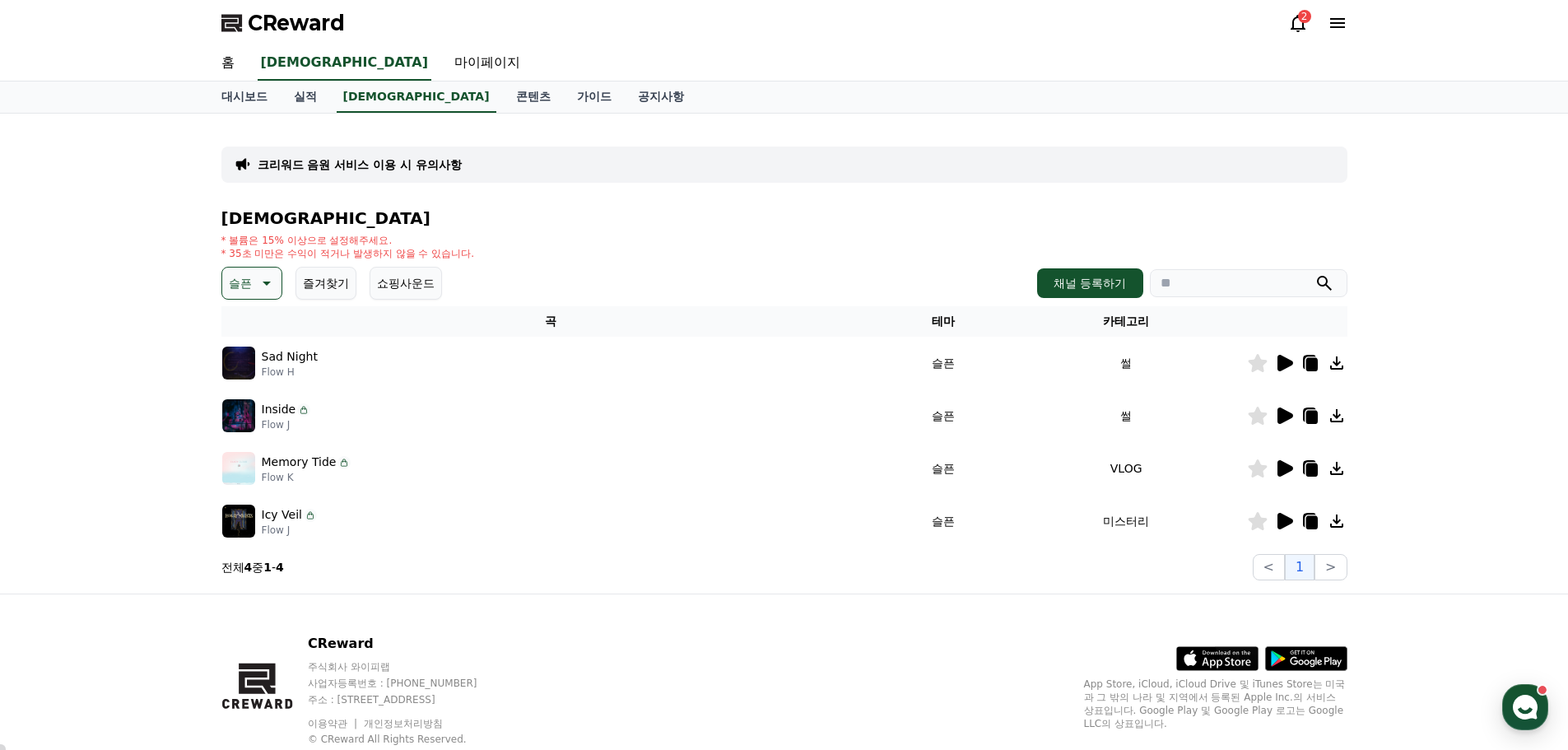
click at [1284, 526] on icon at bounding box center [1285, 521] width 15 height 16
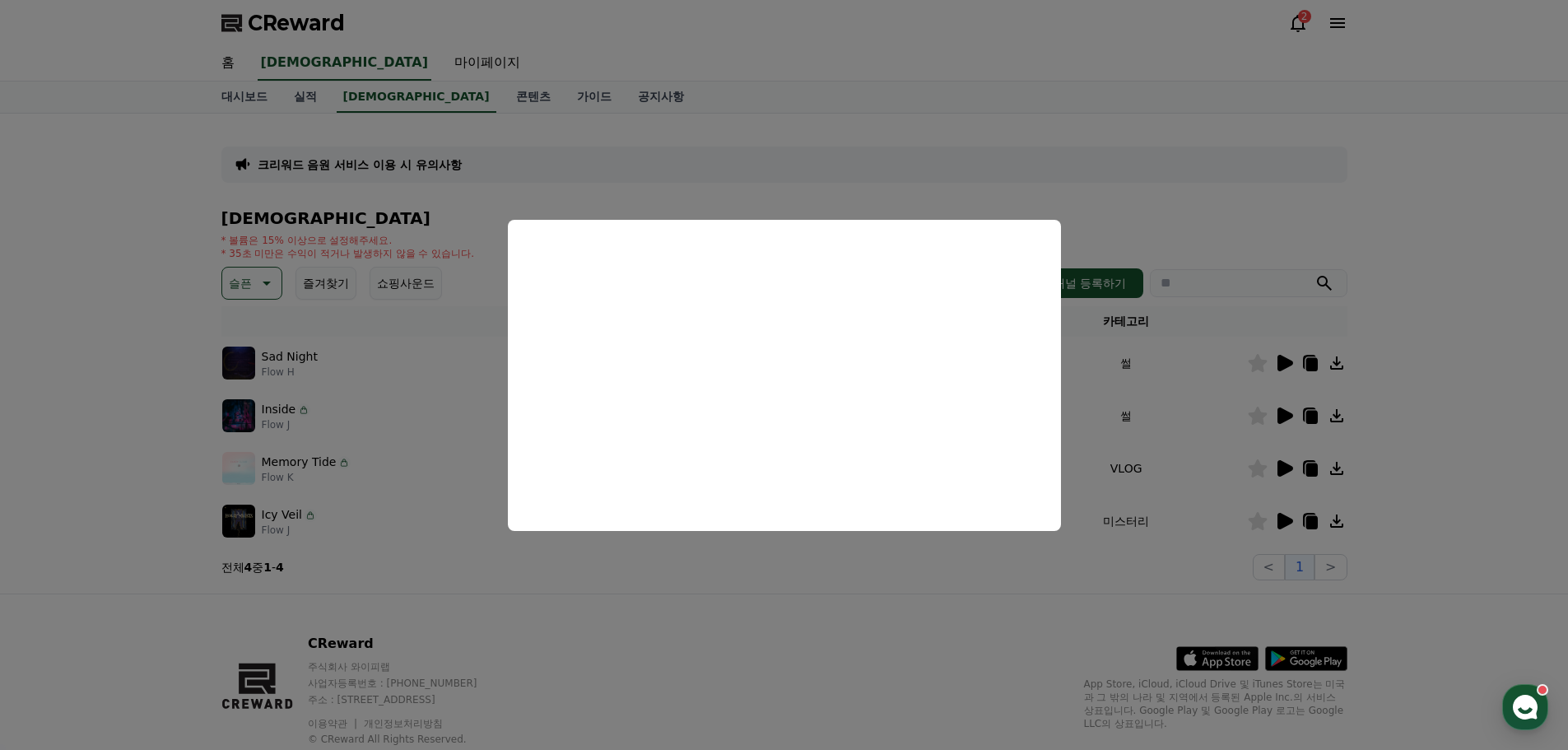
click at [1436, 277] on button "close modal" at bounding box center [784, 375] width 1568 height 750
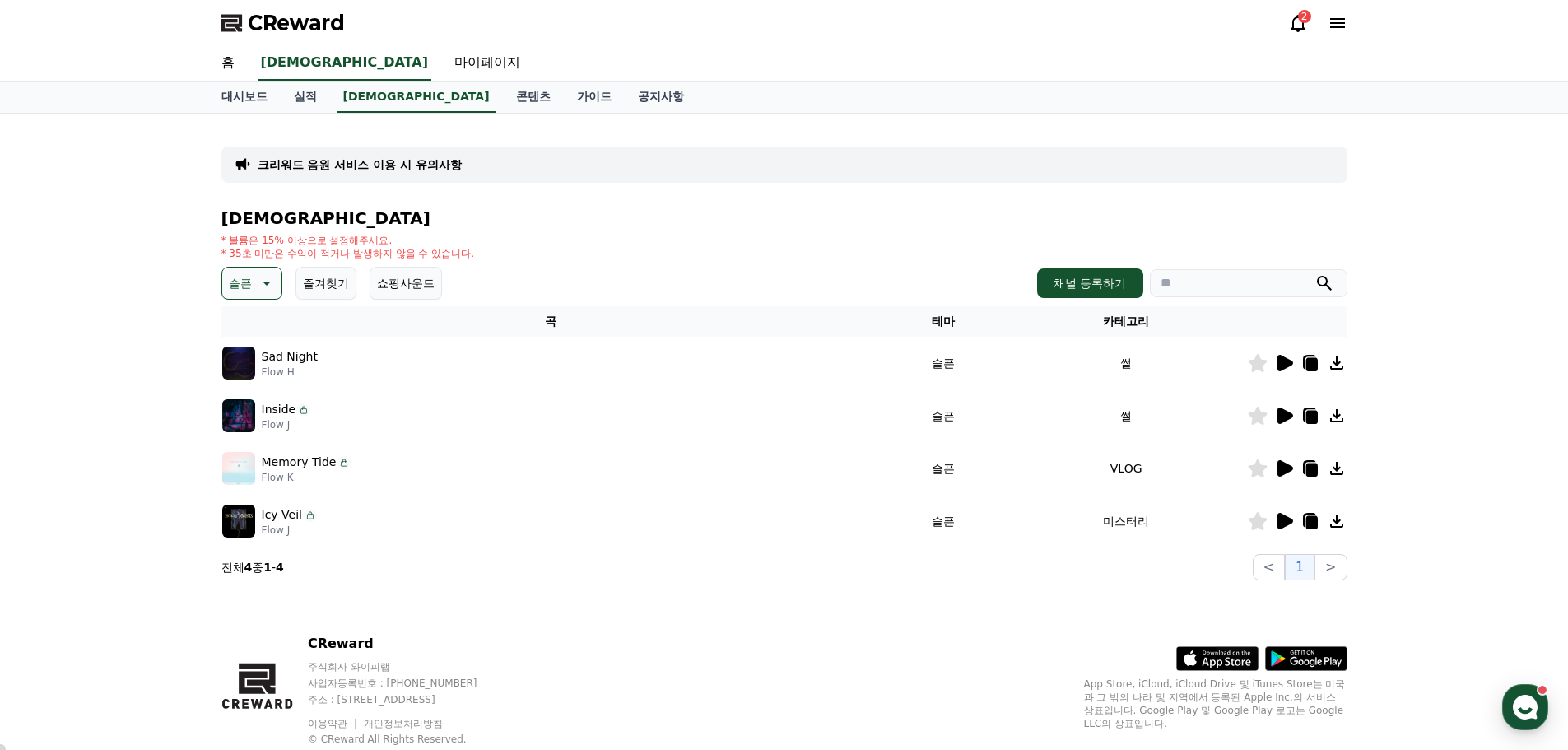
click at [1309, 362] on icon at bounding box center [1311, 365] width 11 height 13
click at [993, 641] on div "CReward 주식회사 와이피랩 사업자등록번호 : [PHONE_NUMBER] 주소 : [STREET_ADDRESS] 이용약관 개인정보처리방침 …" at bounding box center [784, 697] width 1152 height 205
click at [591, 212] on h4 "[DEMOGRAPHIC_DATA]" at bounding box center [784, 218] width 1126 height 18
